Goal: Complete application form

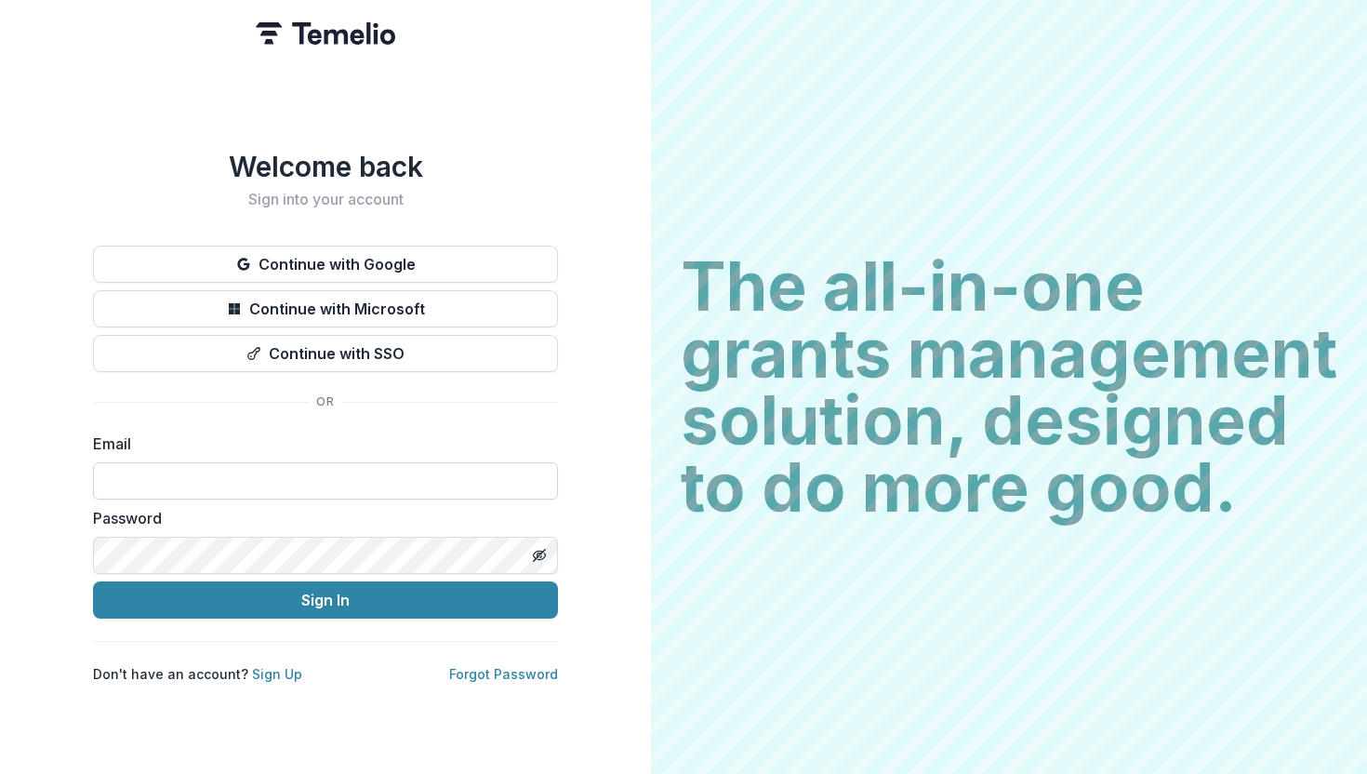
click at [323, 484] on input at bounding box center [325, 480] width 465 height 37
type input "**********"
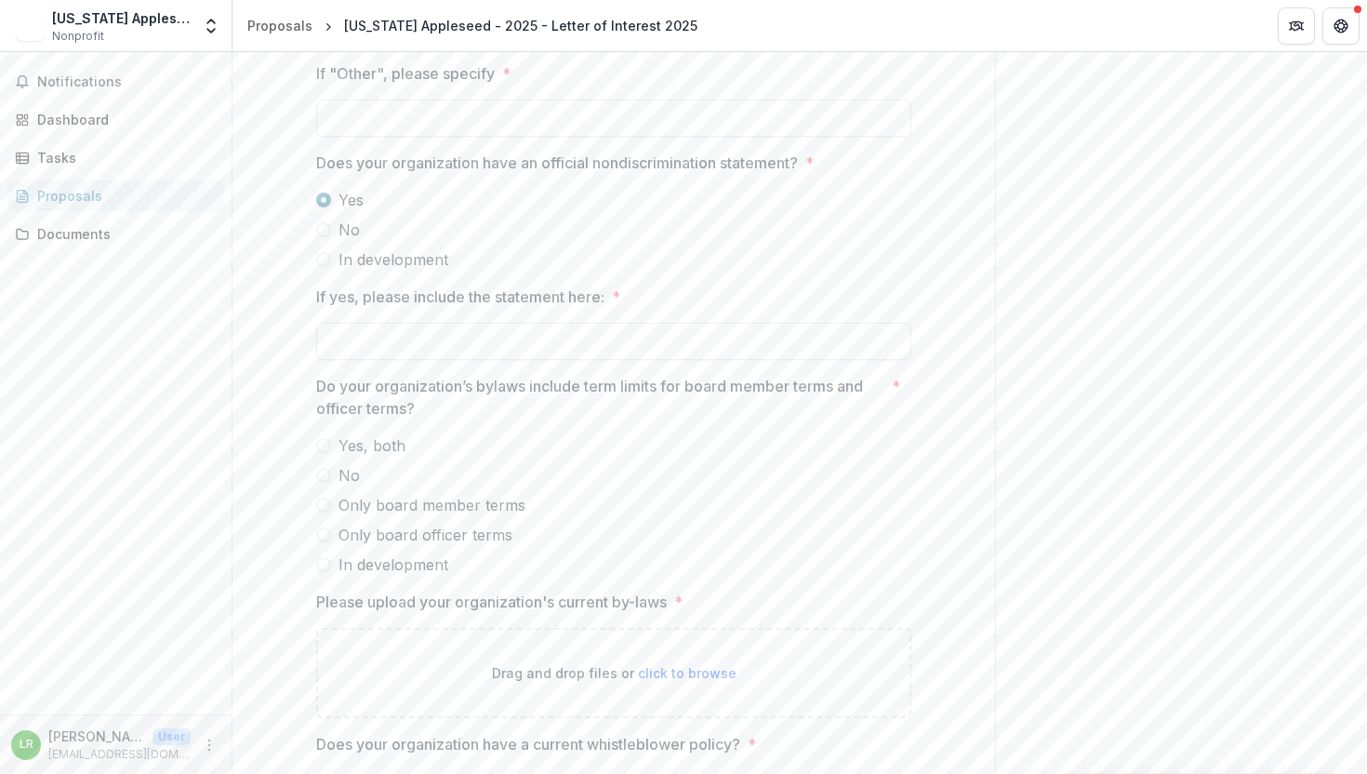
scroll to position [2829, 0]
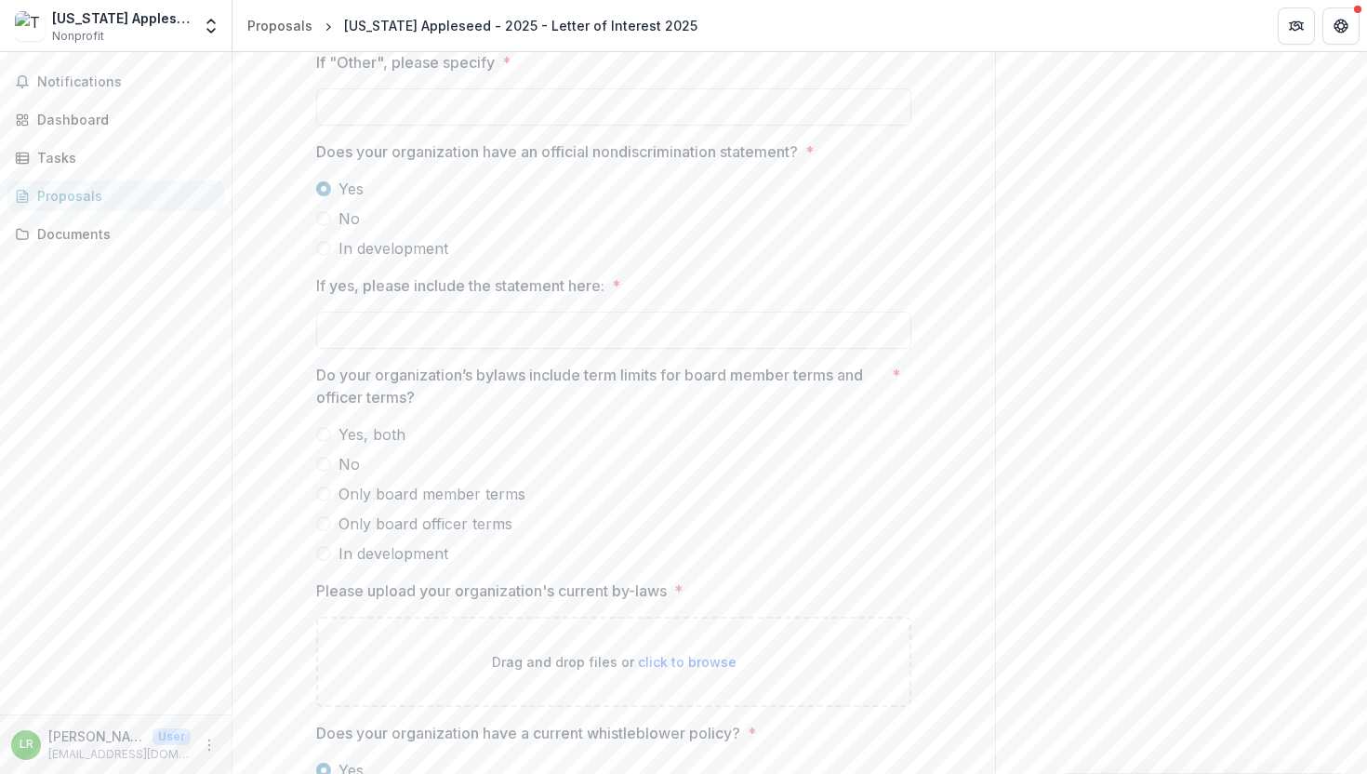
click at [327, 471] on span at bounding box center [323, 464] width 15 height 15
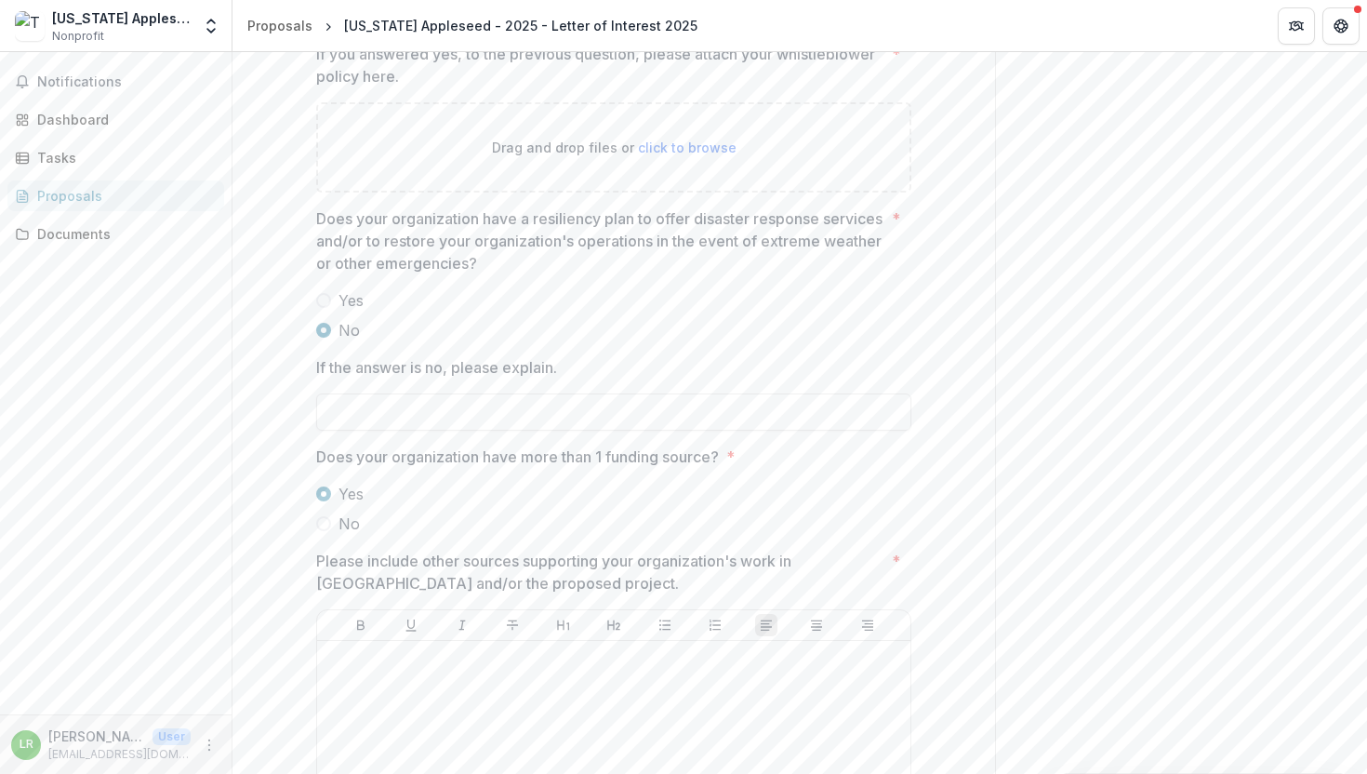
scroll to position [3646, 0]
drag, startPoint x: 311, startPoint y: 385, endPoint x: 573, endPoint y: 378, distance: 262.3
copy p "If the answer is no, please explain."
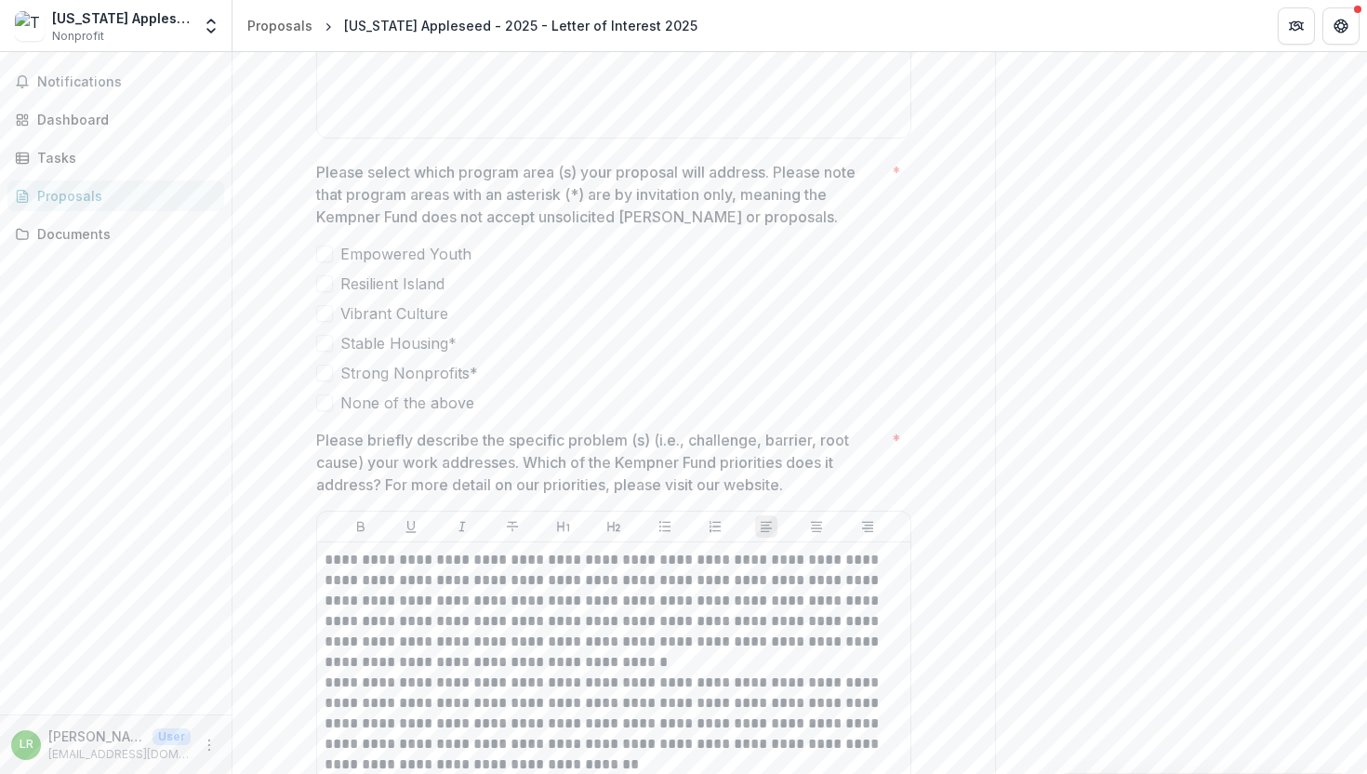
scroll to position [4516, 0]
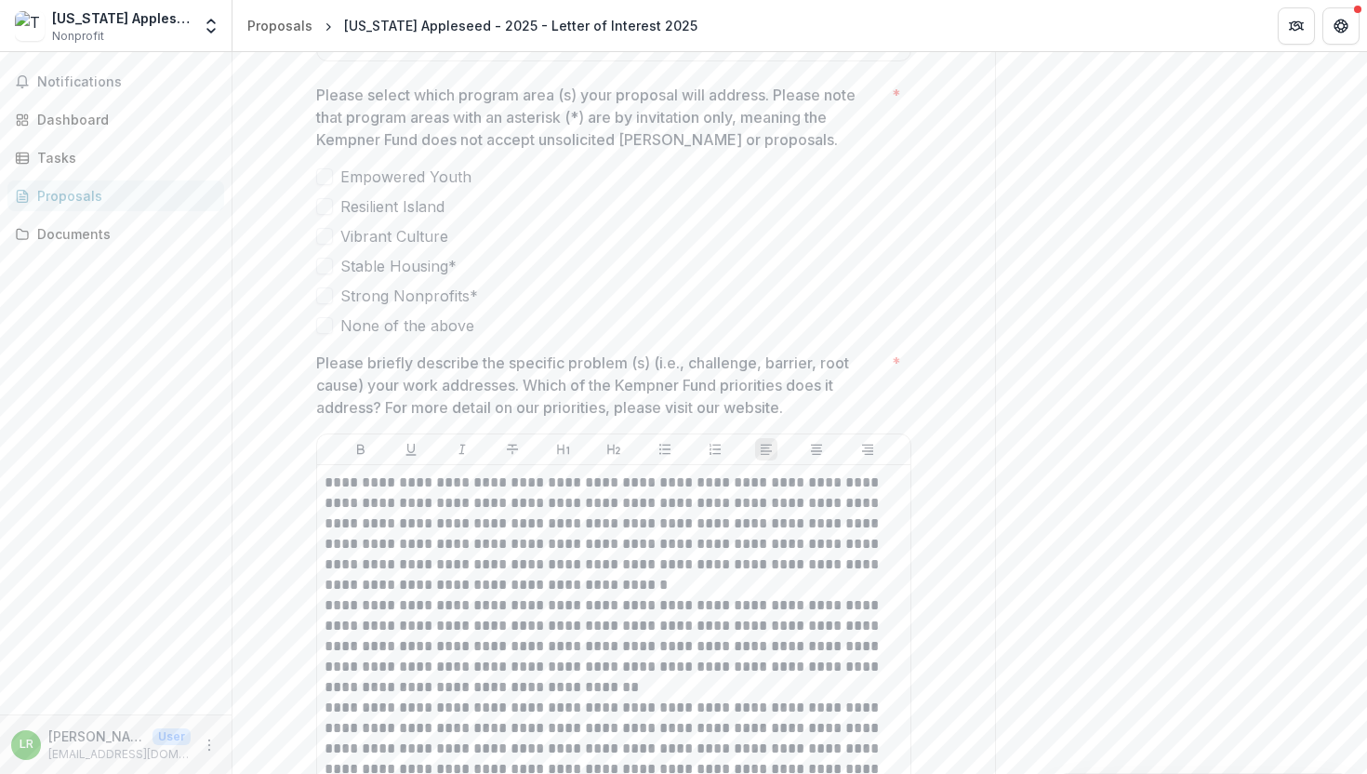
click at [328, 215] on span at bounding box center [324, 206] width 17 height 17
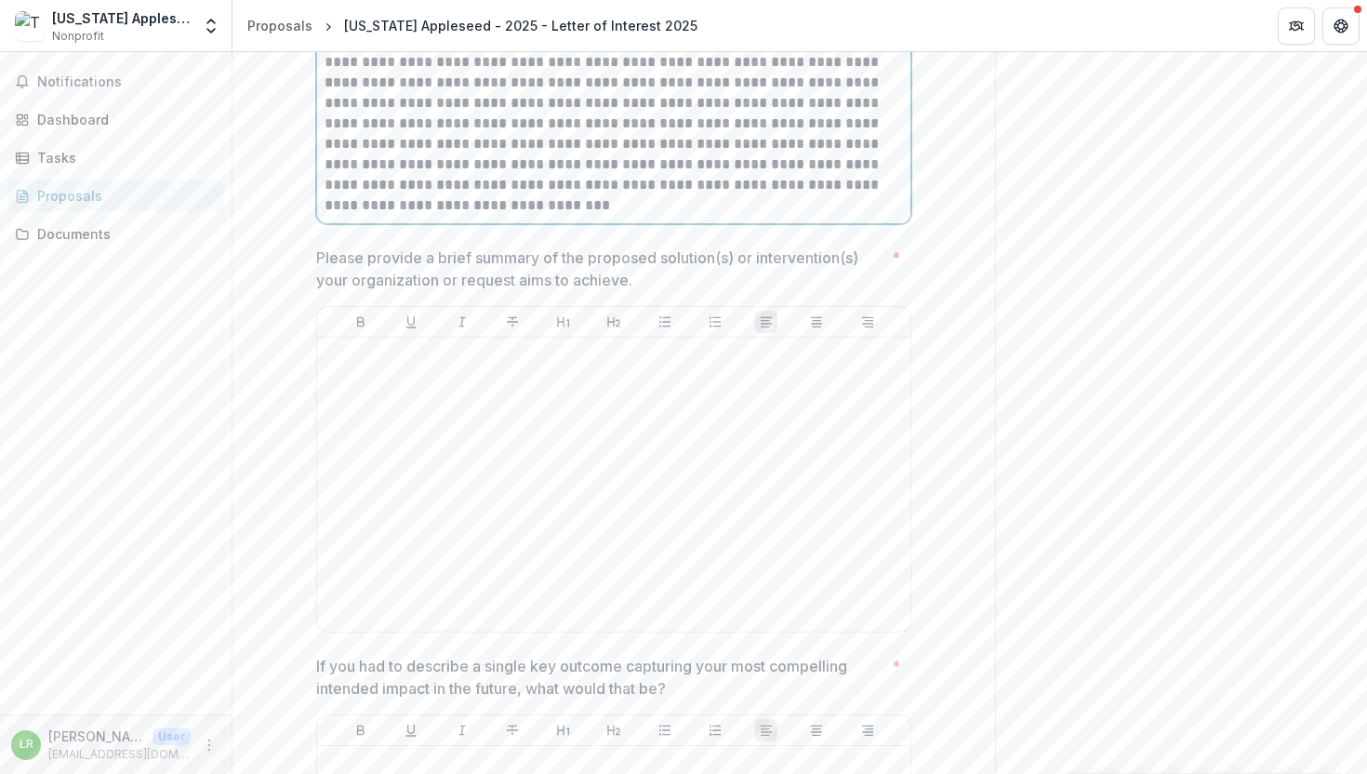
click at [580, 216] on p "**********" at bounding box center [614, 144] width 578 height 143
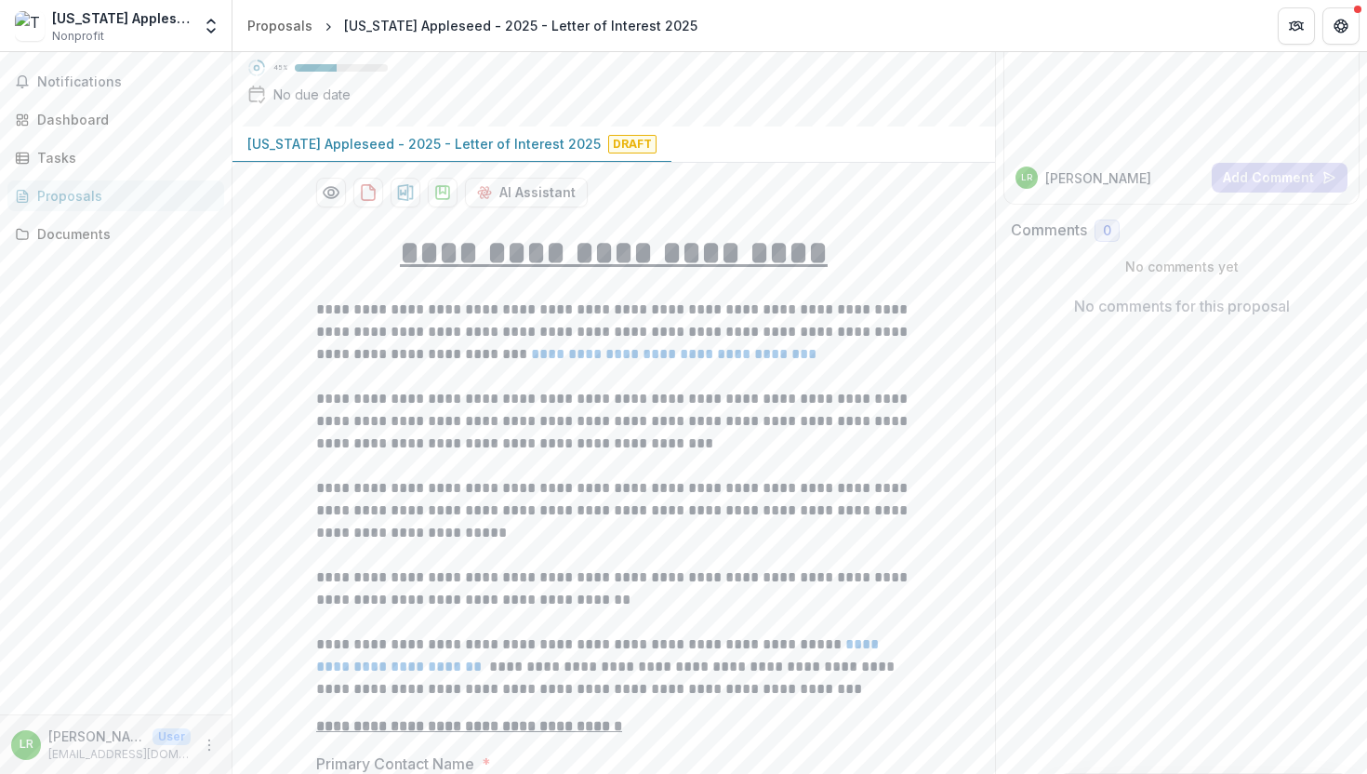
scroll to position [0, 0]
